Goal: Book appointment/travel/reservation

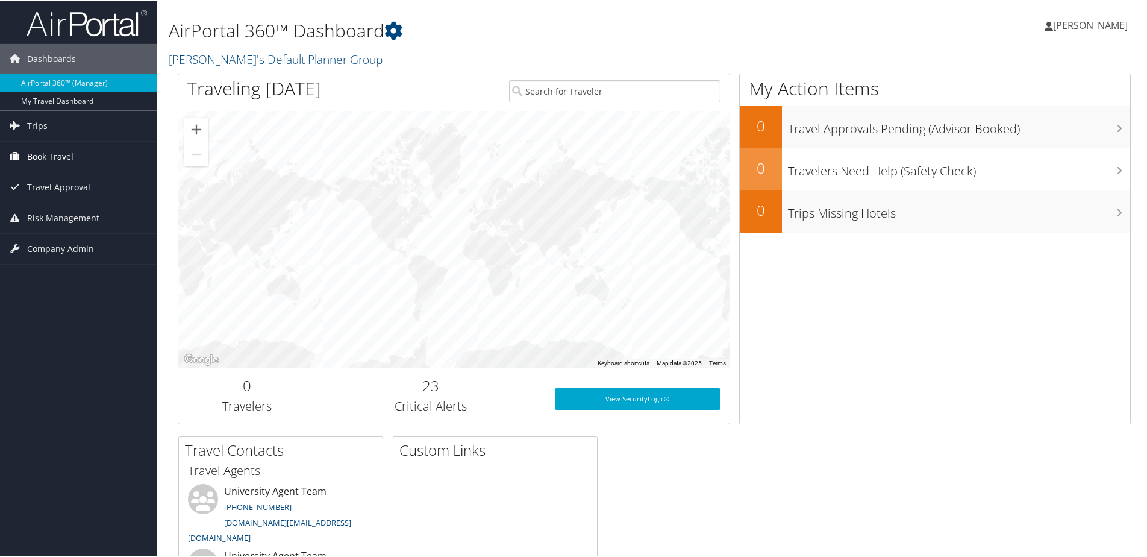
click at [39, 152] on span "Book Travel" at bounding box center [50, 155] width 46 height 30
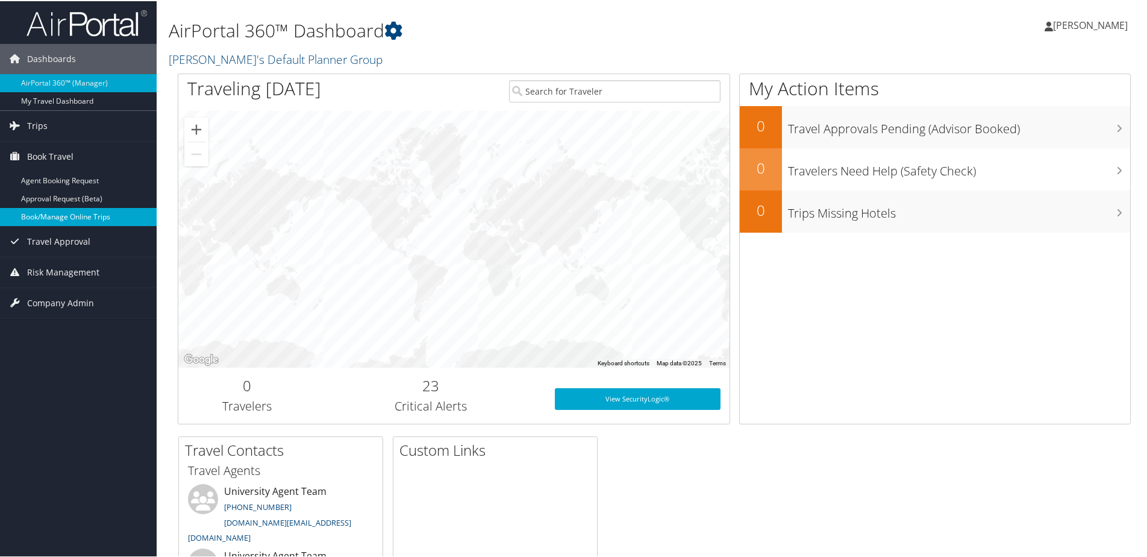
click at [66, 216] on link "Book/Manage Online Trips" at bounding box center [78, 216] width 157 height 18
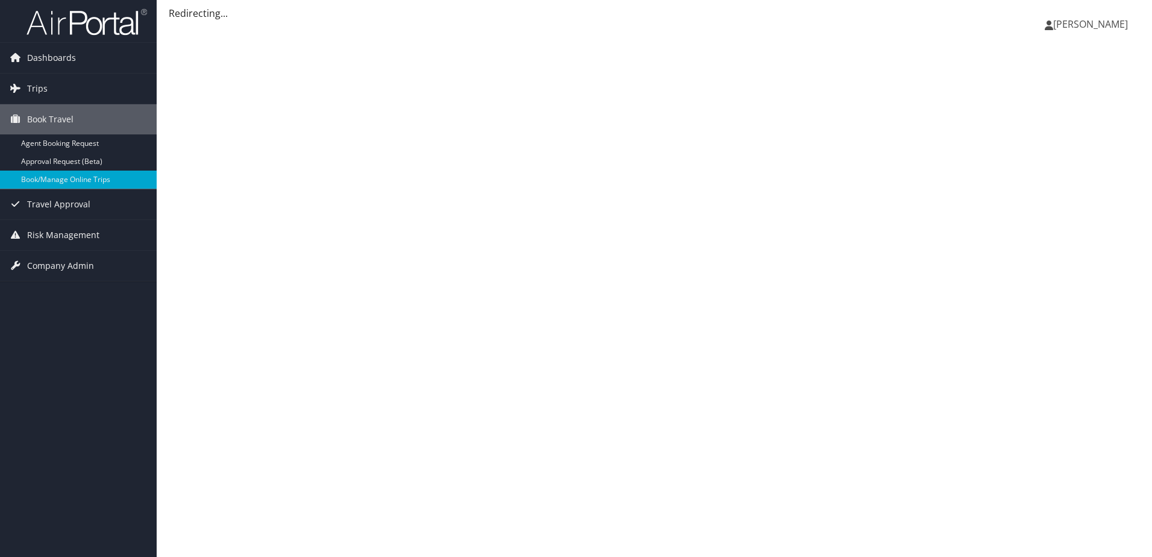
click at [1092, 20] on span "[PERSON_NAME]" at bounding box center [1090, 23] width 75 height 13
